Goal: Navigation & Orientation: Find specific page/section

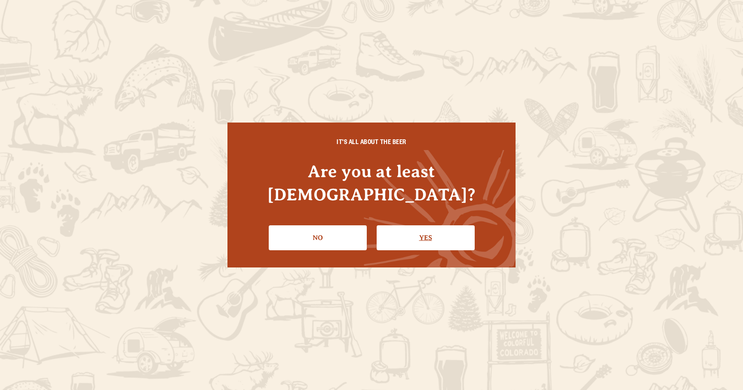
click at [410, 225] on link "Yes" at bounding box center [426, 237] width 98 height 25
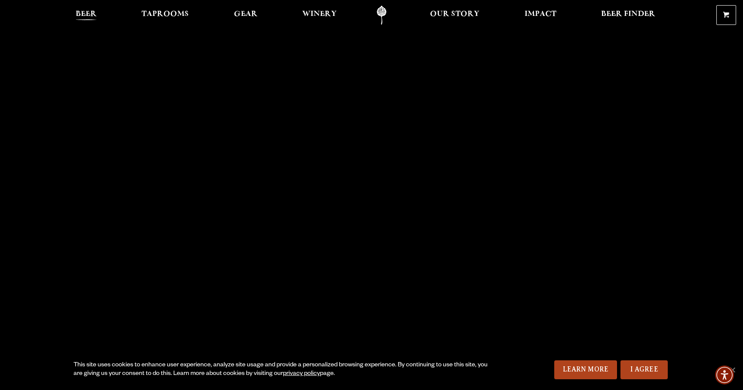
click at [84, 17] on span "Beer" at bounding box center [86, 14] width 21 height 7
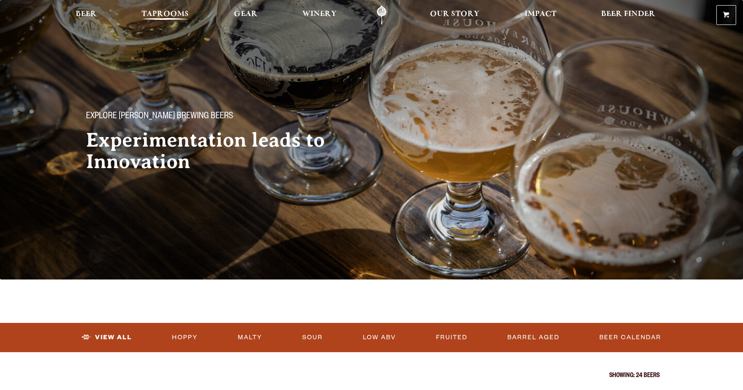
click at [166, 17] on span "Taprooms" at bounding box center [165, 14] width 47 height 7
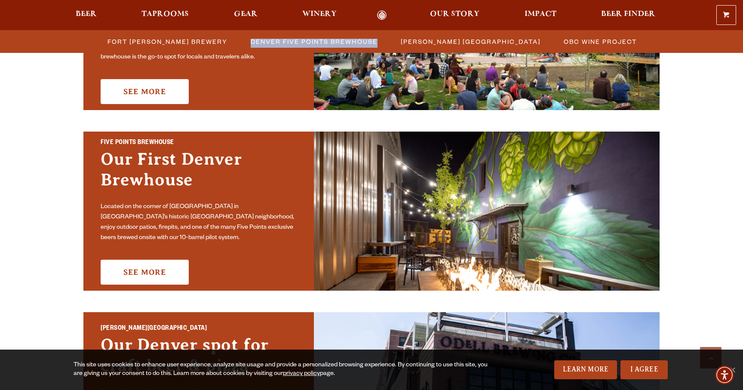
scroll to position [377, 0]
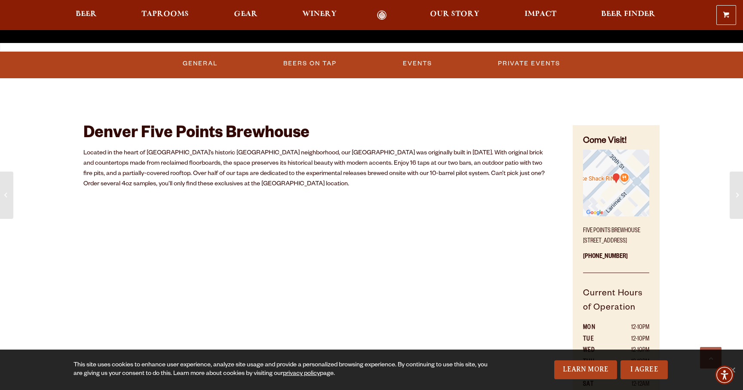
scroll to position [378, 0]
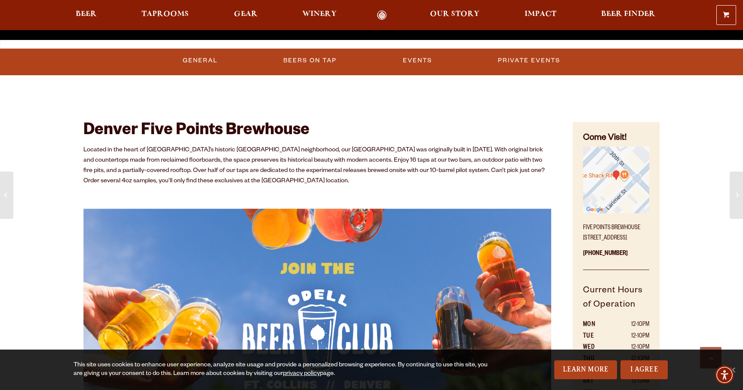
click at [601, 188] on img "Find on Google Maps (opens in a new window)" at bounding box center [616, 180] width 66 height 66
